Goal: Task Accomplishment & Management: Use online tool/utility

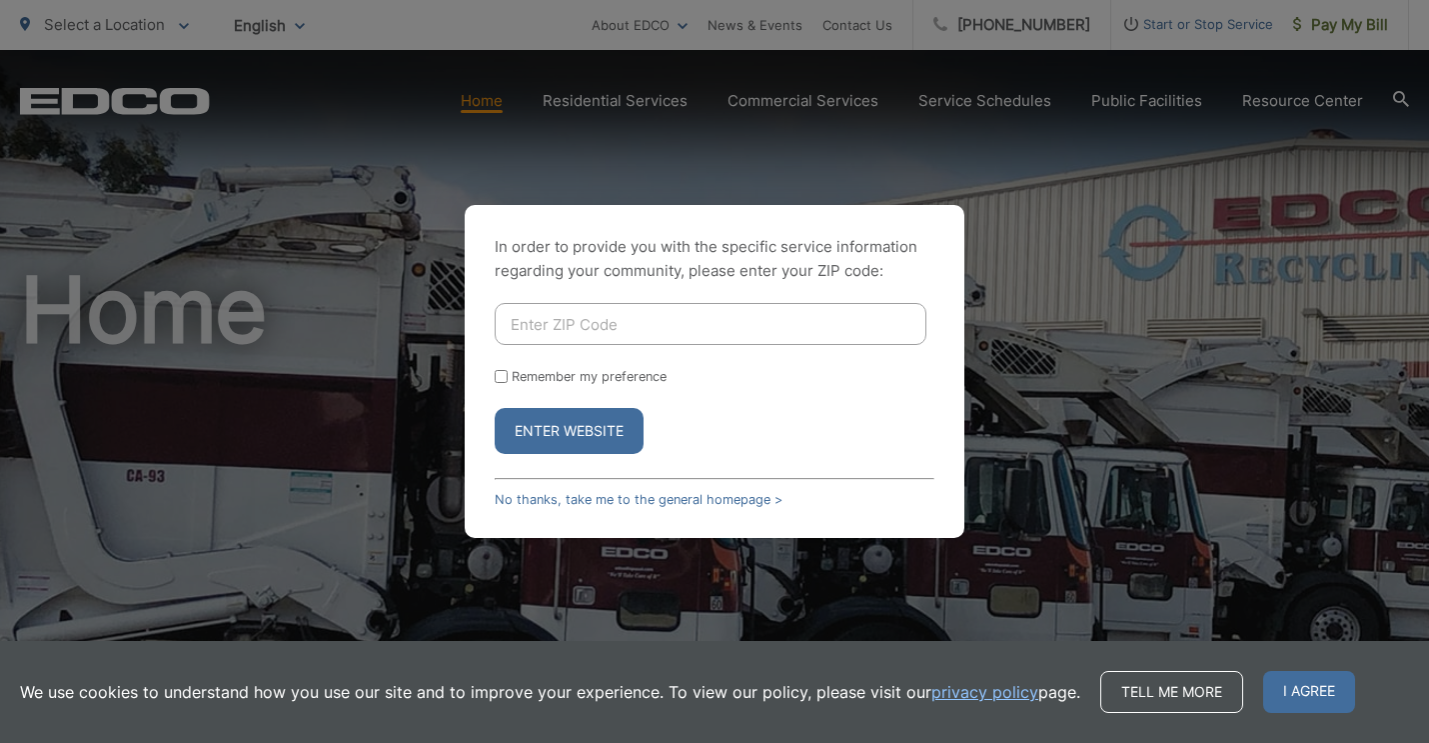
click at [675, 330] on input "Enter ZIP Code" at bounding box center [711, 324] width 432 height 42
type input "90712"
click at [495, 408] on button "Enter Website" at bounding box center [569, 431] width 149 height 46
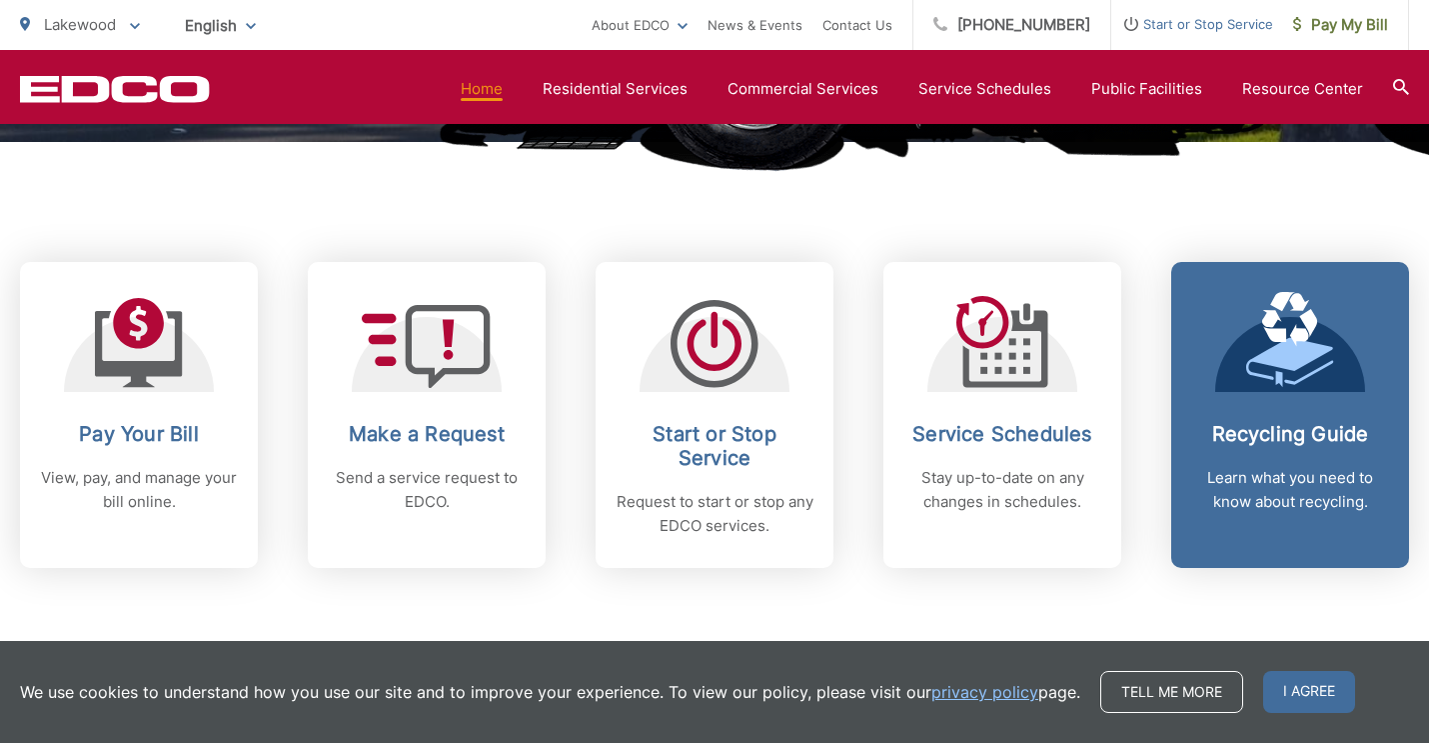
scroll to position [737, 0]
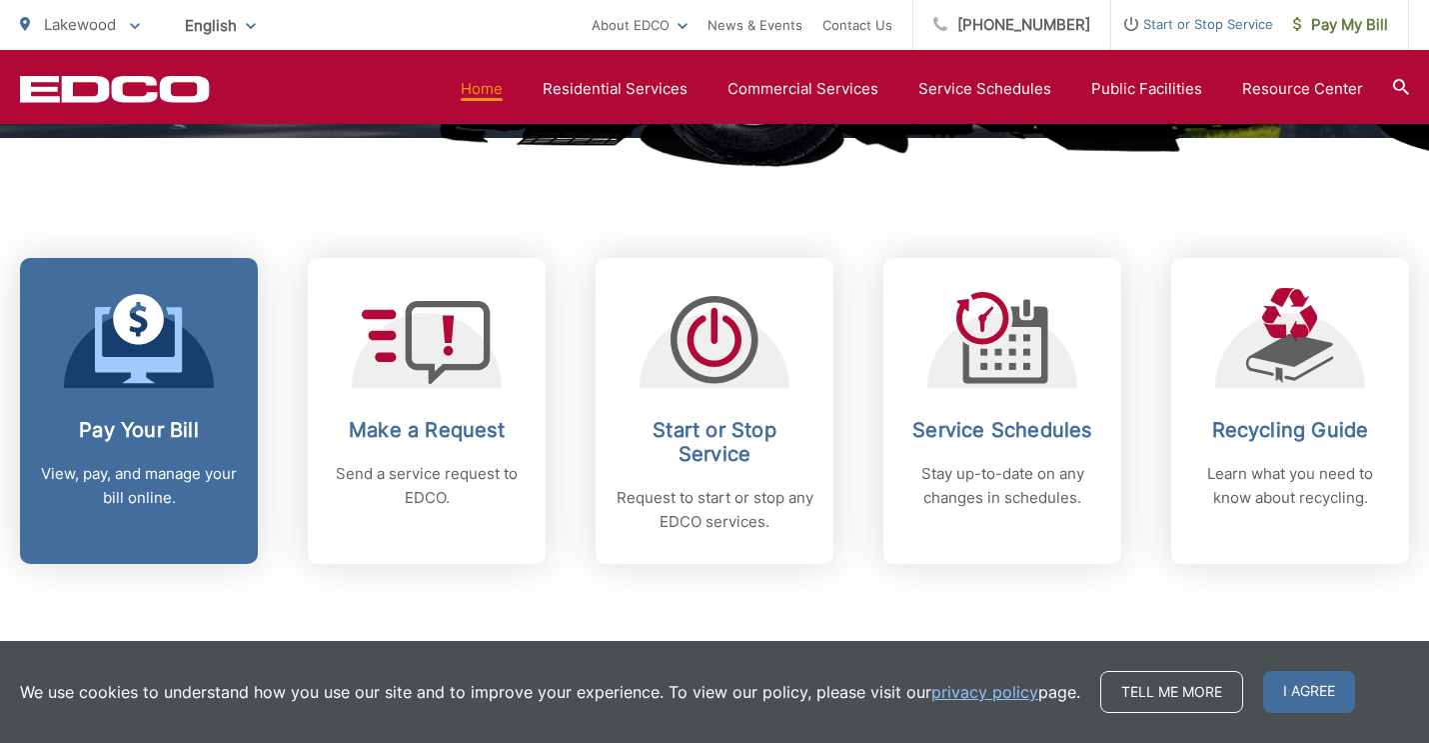
click at [150, 450] on div "Pay Your Bill View, pay, and manage your bill online." at bounding box center [139, 464] width 198 height 92
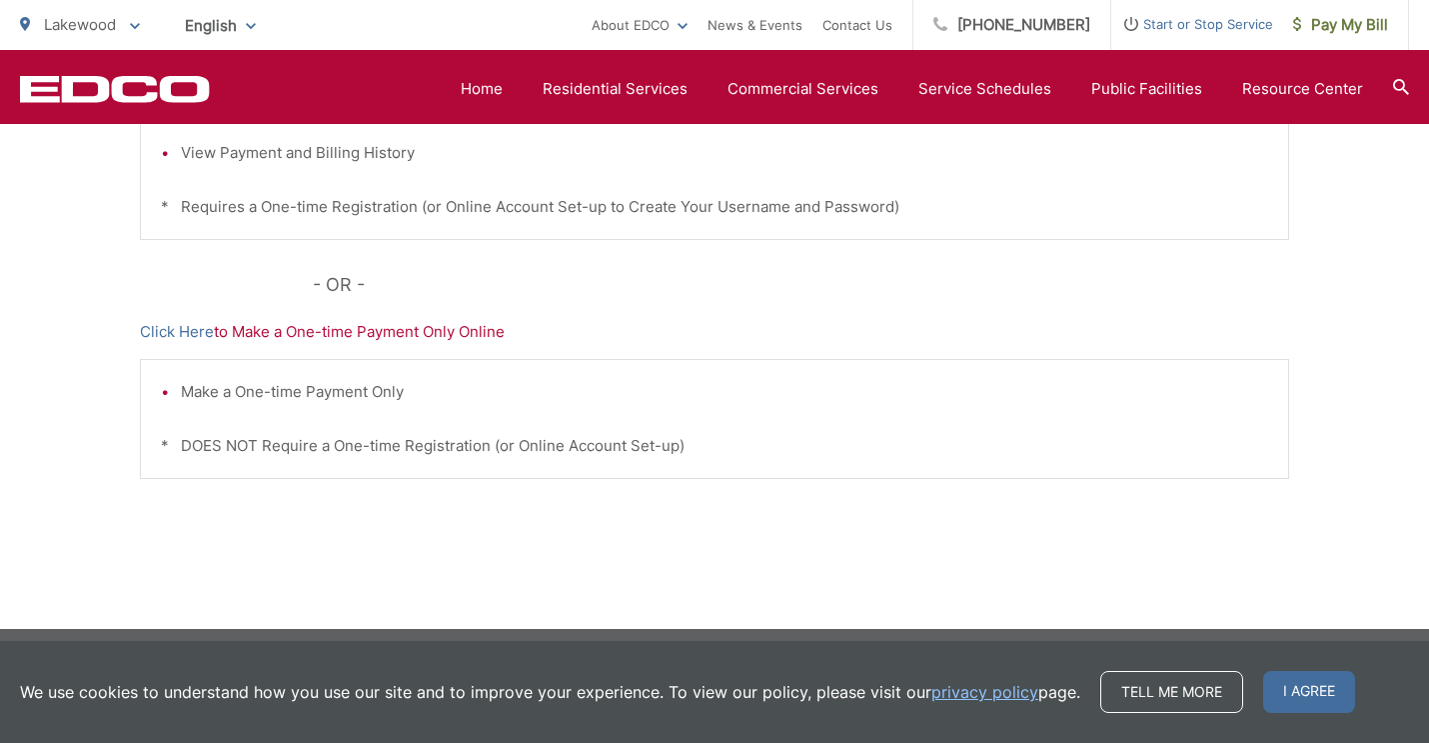
scroll to position [679, 0]
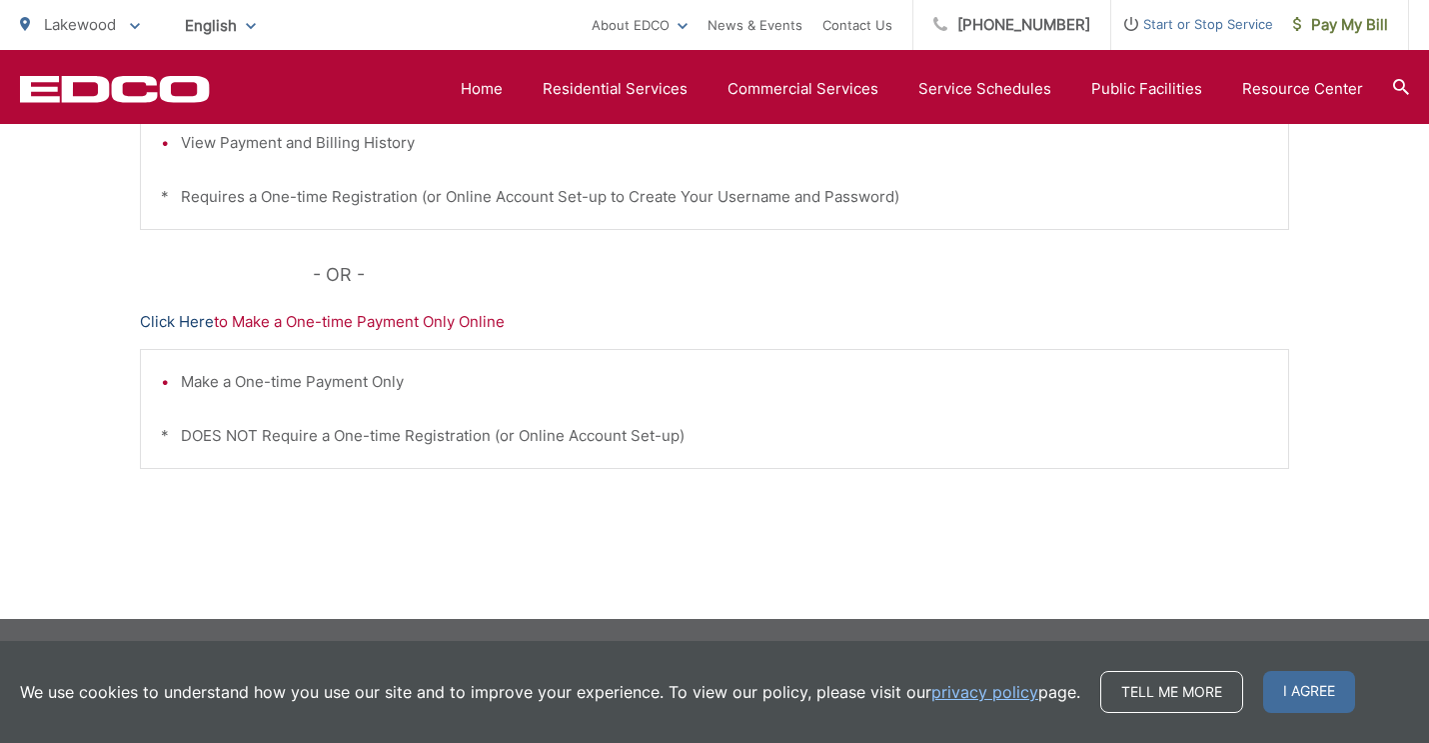
click at [197, 328] on link "Click Here" at bounding box center [177, 322] width 74 height 24
